Goal: Navigation & Orientation: Find specific page/section

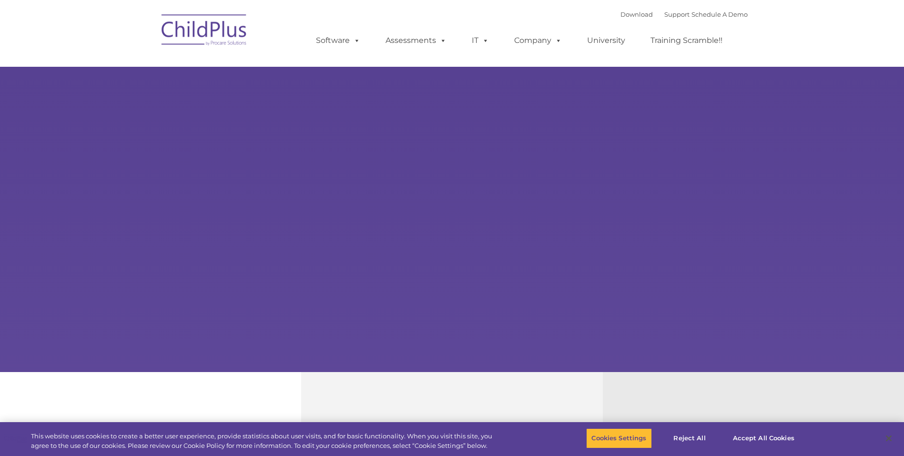
select select "MEDIUM"
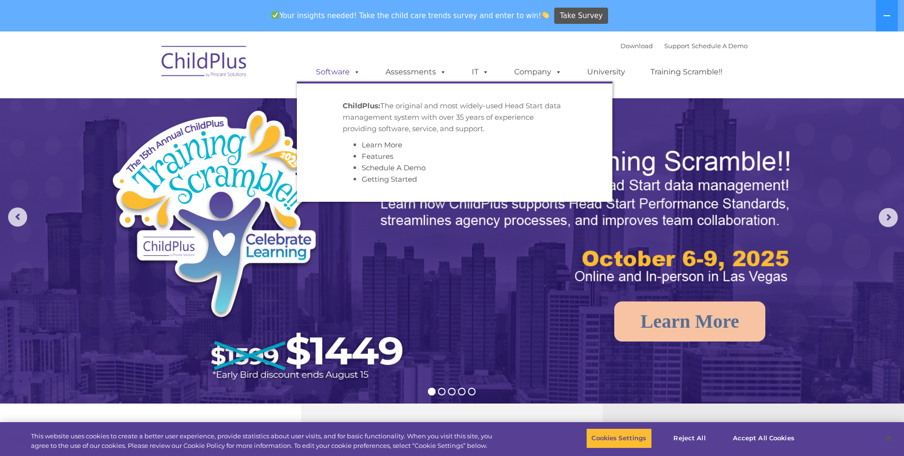
click at [353, 72] on span at bounding box center [355, 71] width 10 height 9
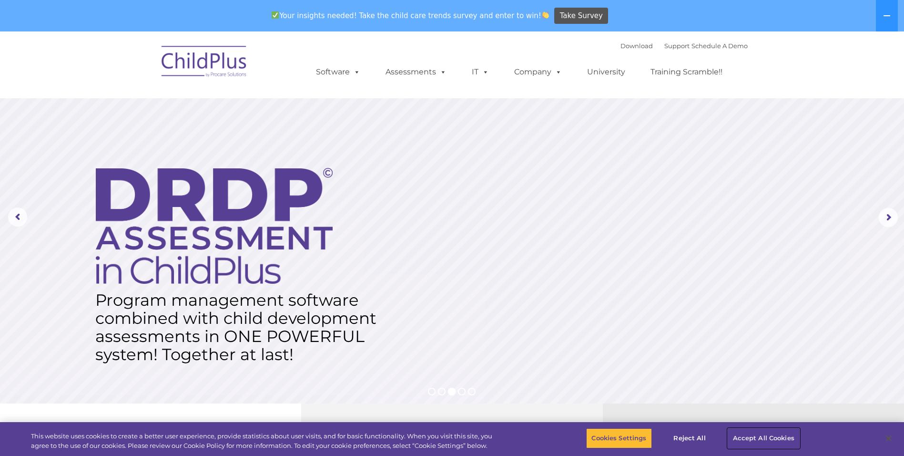
click at [765, 435] on button "Accept All Cookies" at bounding box center [764, 438] width 72 height 20
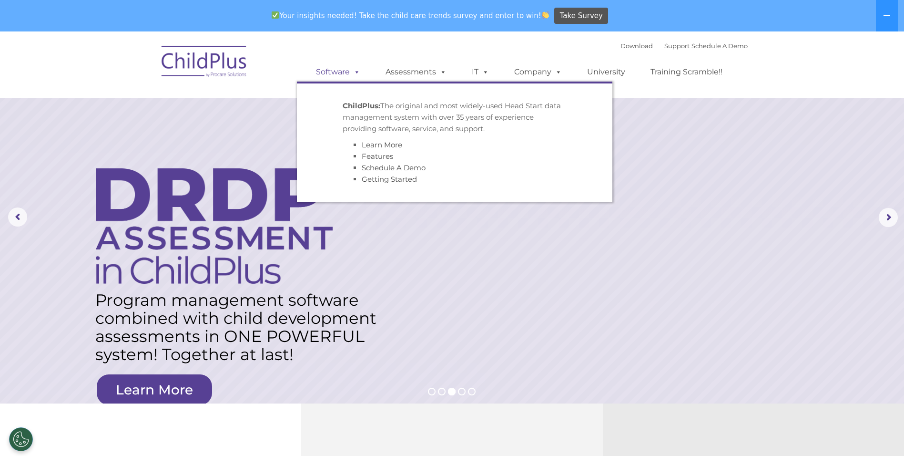
click at [338, 71] on link "Software" at bounding box center [337, 71] width 63 height 19
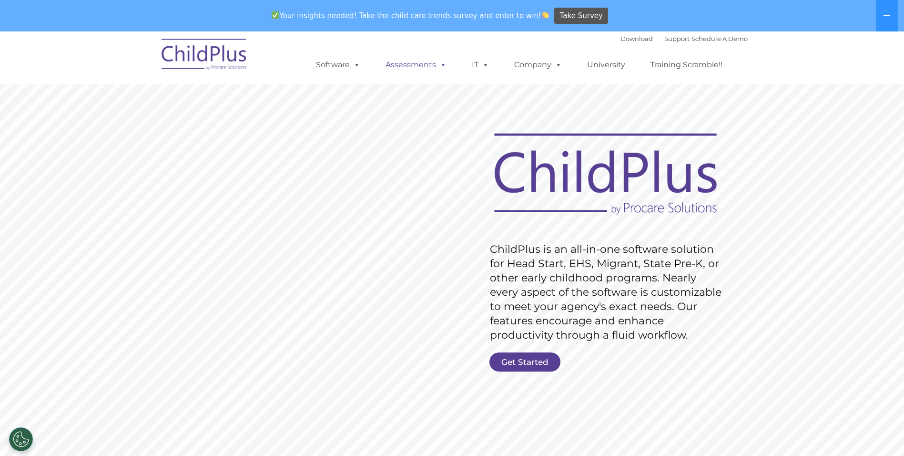
click at [429, 65] on link "Assessments" at bounding box center [416, 64] width 80 height 19
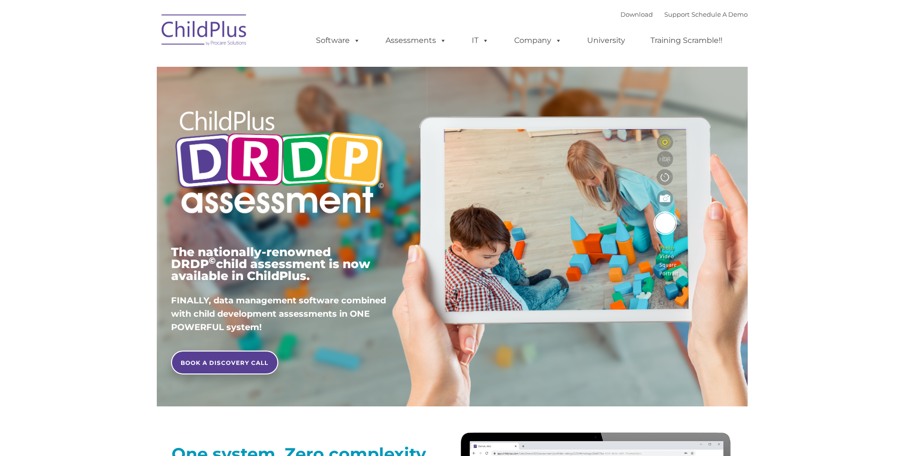
type input ""
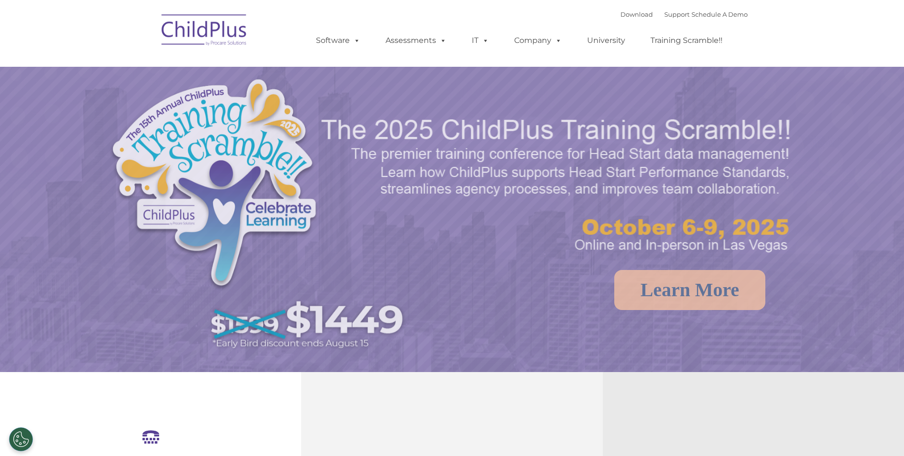
select select "MEDIUM"
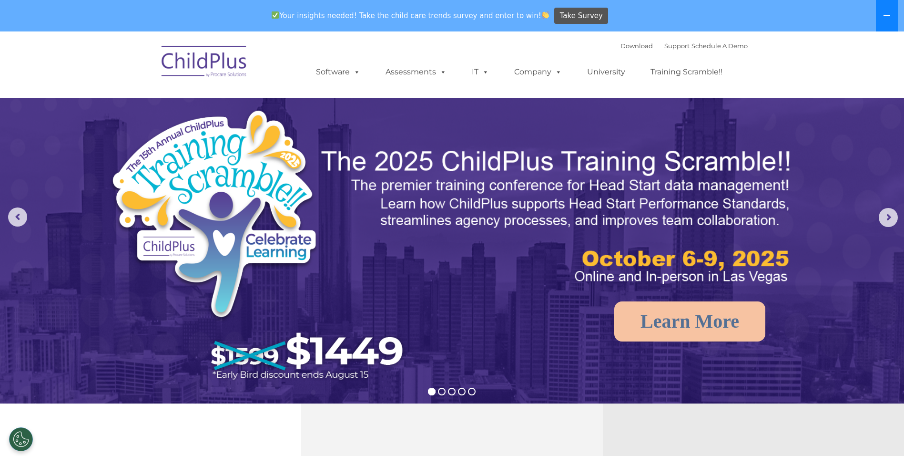
click at [890, 17] on icon at bounding box center [887, 16] width 8 height 8
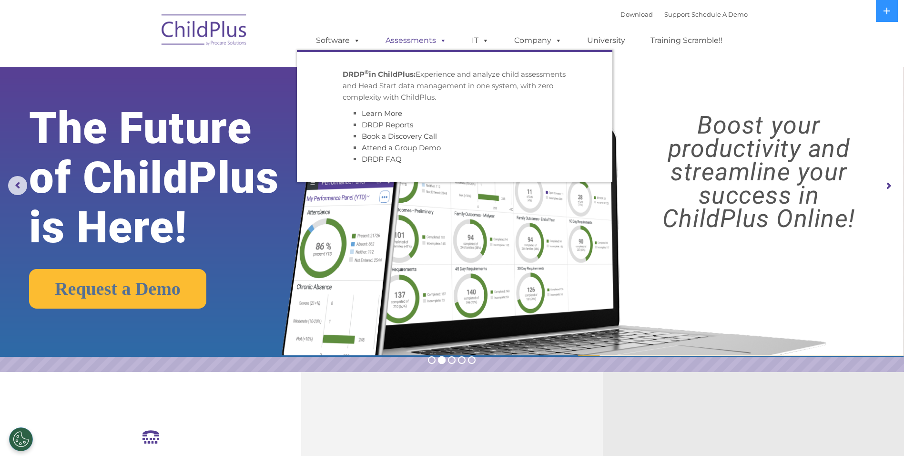
click at [416, 40] on link "Assessments" at bounding box center [416, 40] width 80 height 19
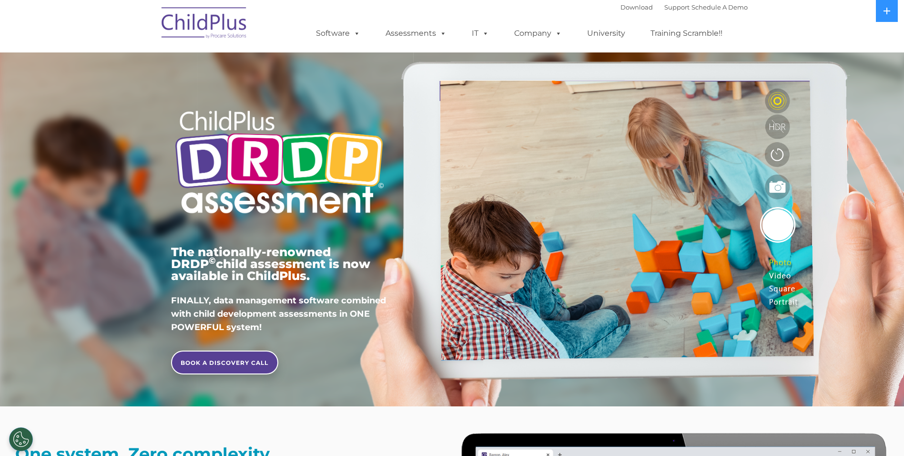
click at [220, 21] on img at bounding box center [204, 24] width 95 height 48
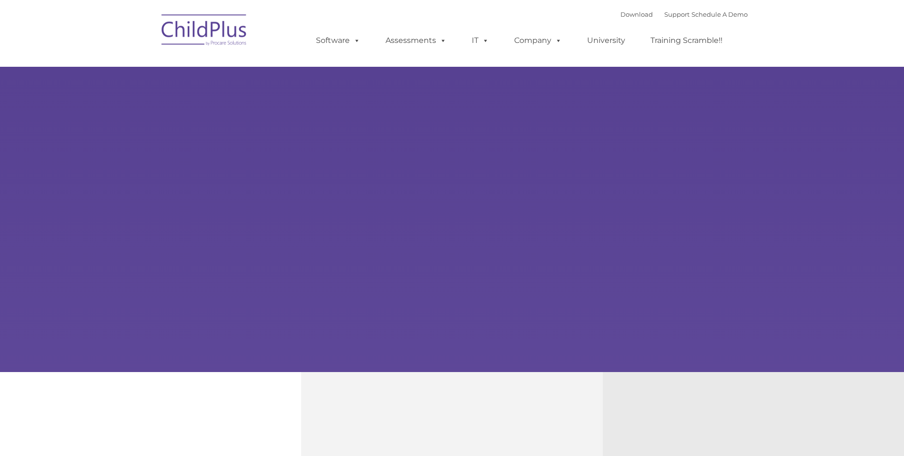
select select "MEDIUM"
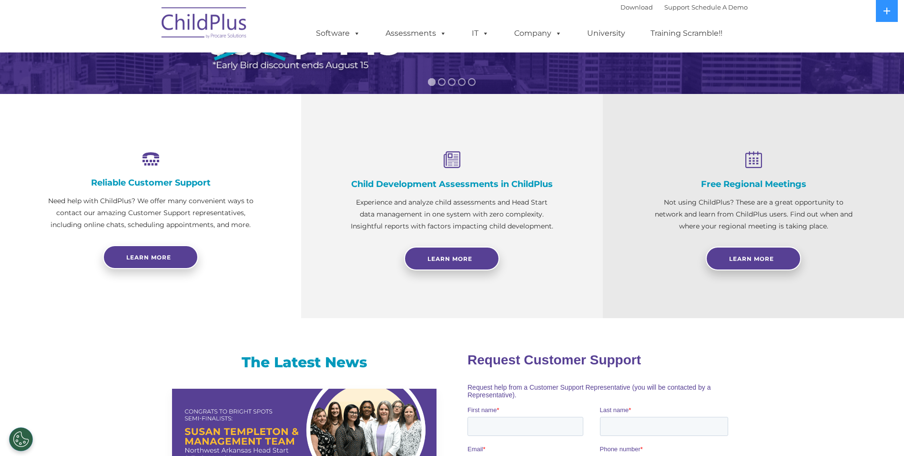
scroll to position [316, 0]
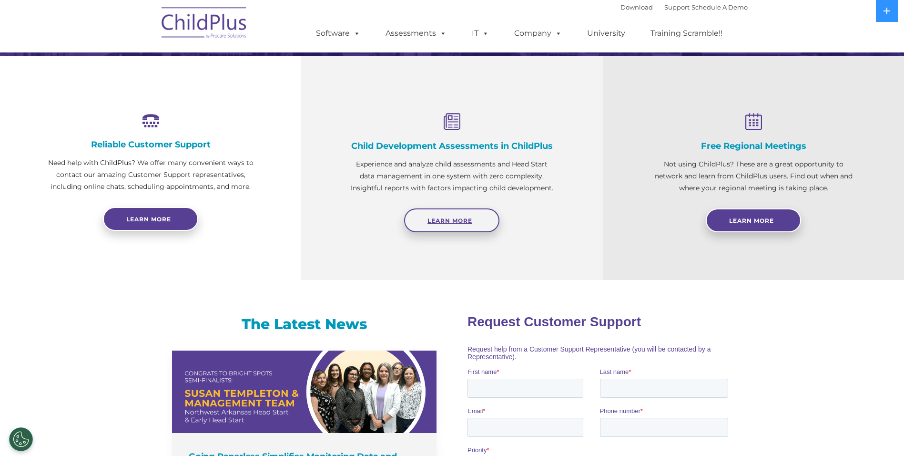
click at [456, 219] on span "Learn More" at bounding box center [449, 220] width 45 height 7
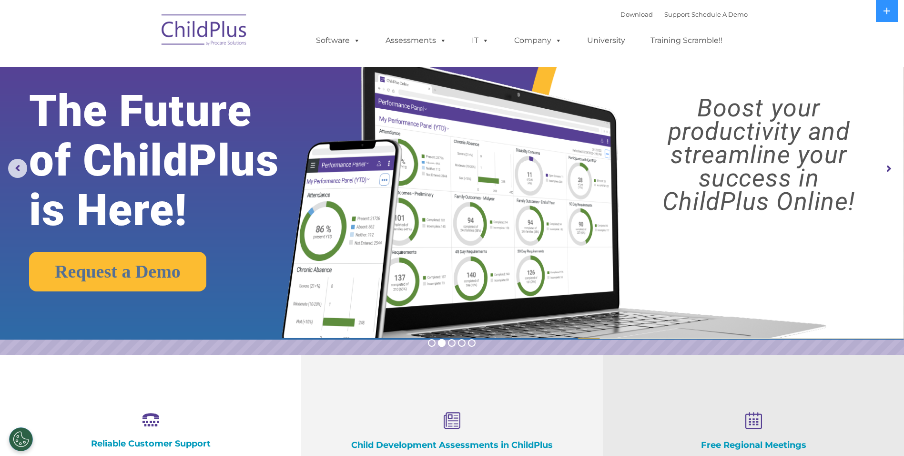
scroll to position [0, 0]
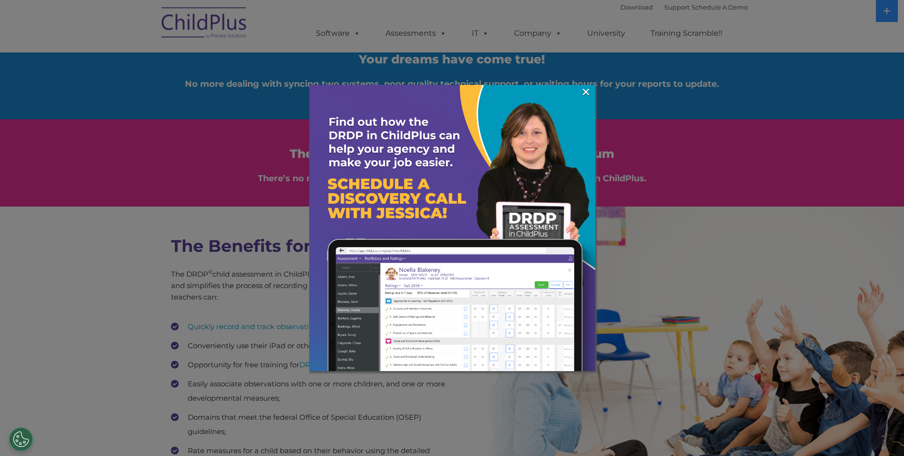
scroll to position [1153, 0]
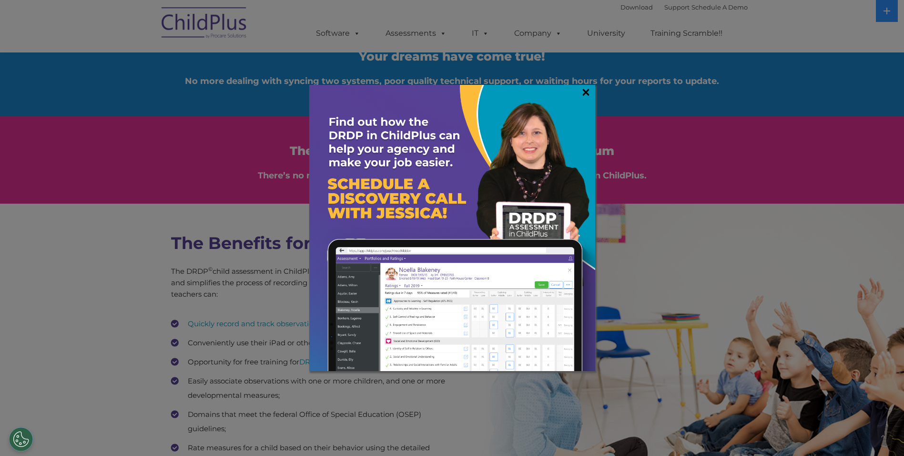
click at [582, 91] on link "×" at bounding box center [585, 92] width 11 height 10
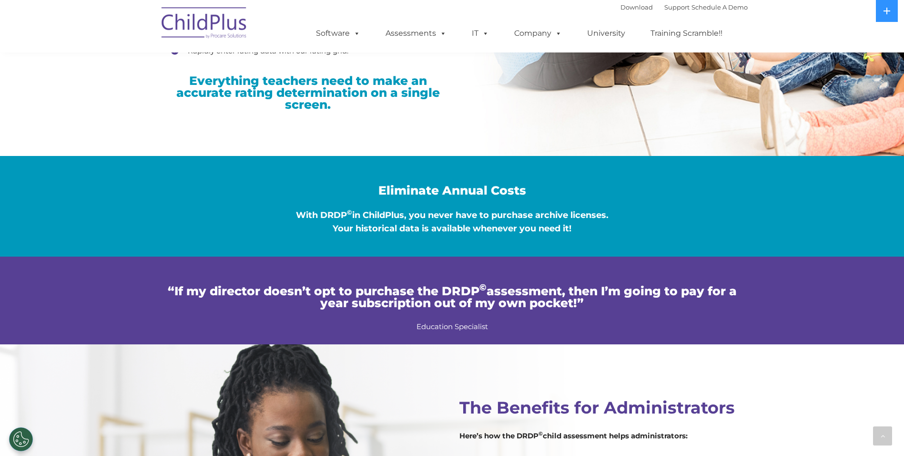
scroll to position [1598, 0]
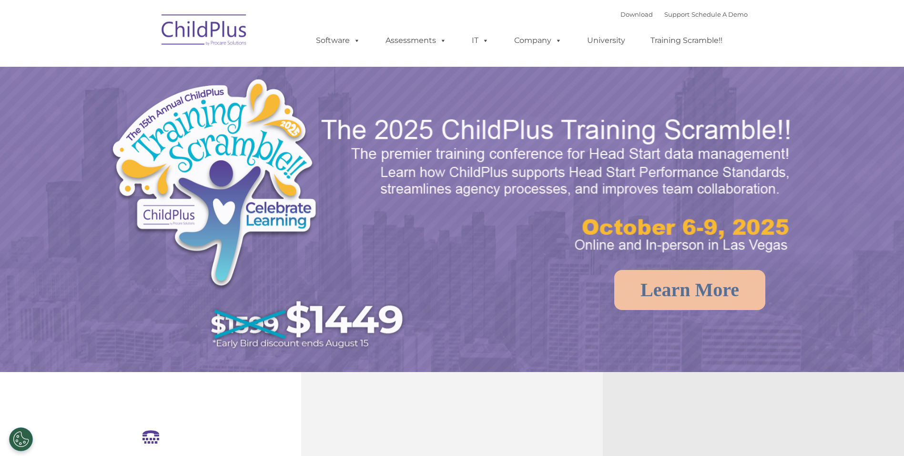
select select "MEDIUM"
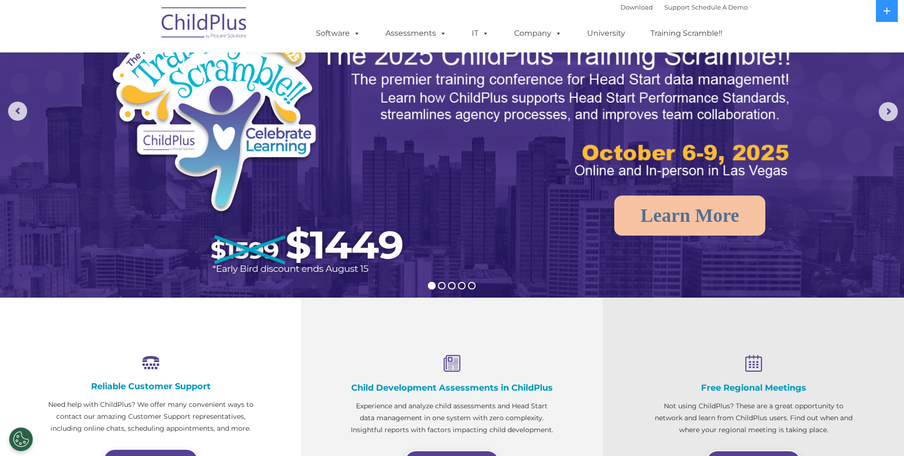
scroll to position [95, 0]
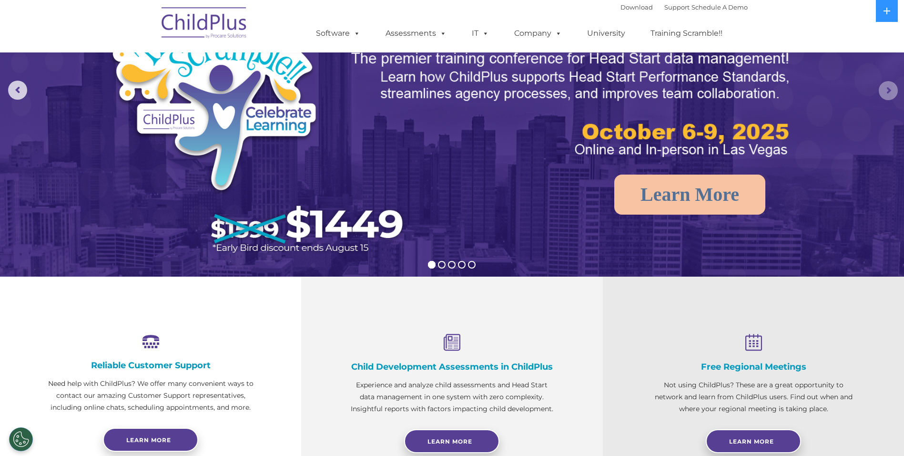
click at [883, 92] on rs-arrow at bounding box center [888, 90] width 19 height 19
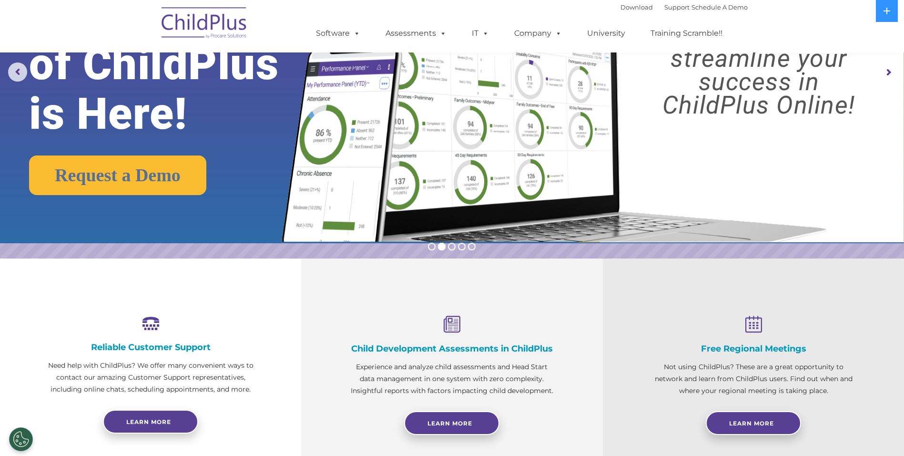
scroll to position [0, 0]
